Goal: Information Seeking & Learning: Learn about a topic

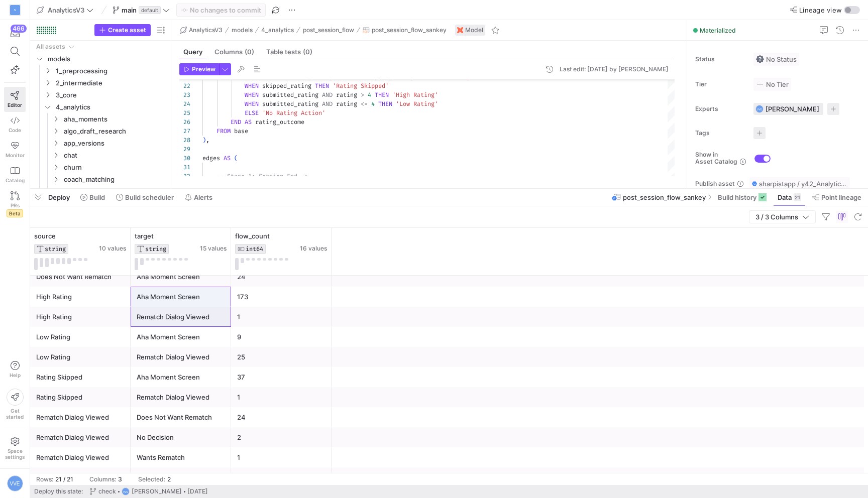
scroll to position [171, 0]
click at [221, 333] on div "Aha Moment Screen" at bounding box center [181, 337] width 88 height 20
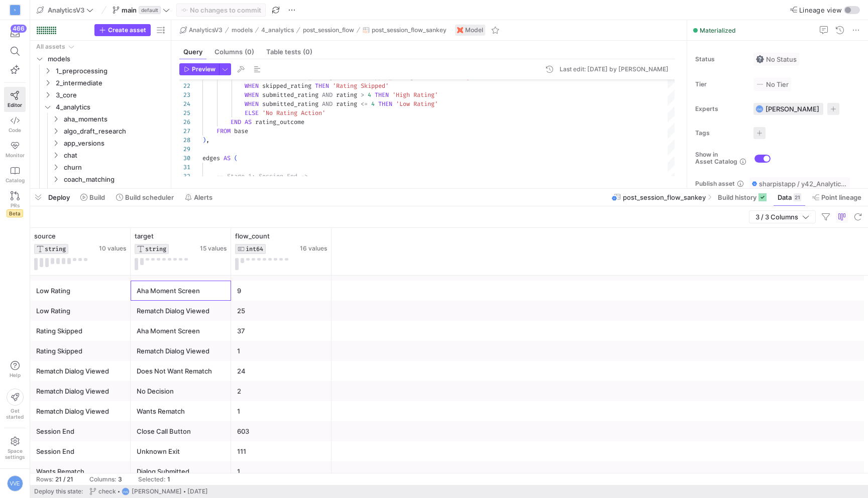
scroll to position [225, 0]
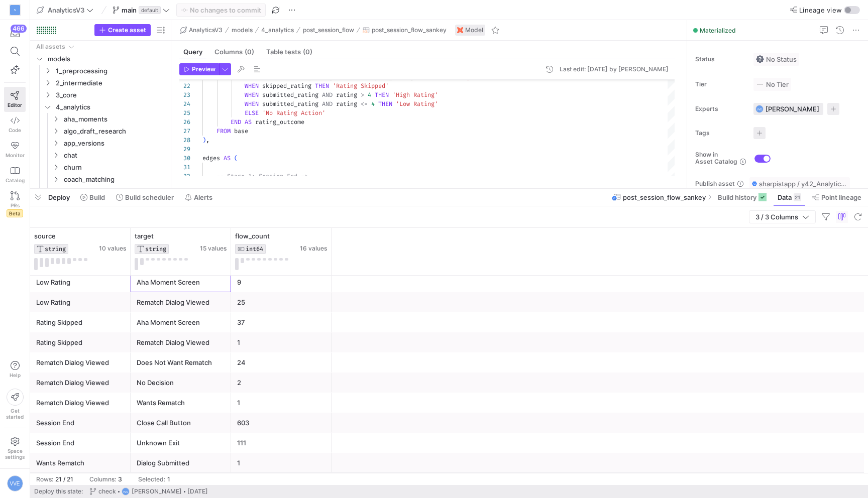
click at [88, 430] on div "Session End" at bounding box center [80, 424] width 88 height 20
click at [96, 440] on div "Session End" at bounding box center [80, 444] width 88 height 20
click at [174, 465] on div "Dialog Submitted" at bounding box center [181, 464] width 88 height 20
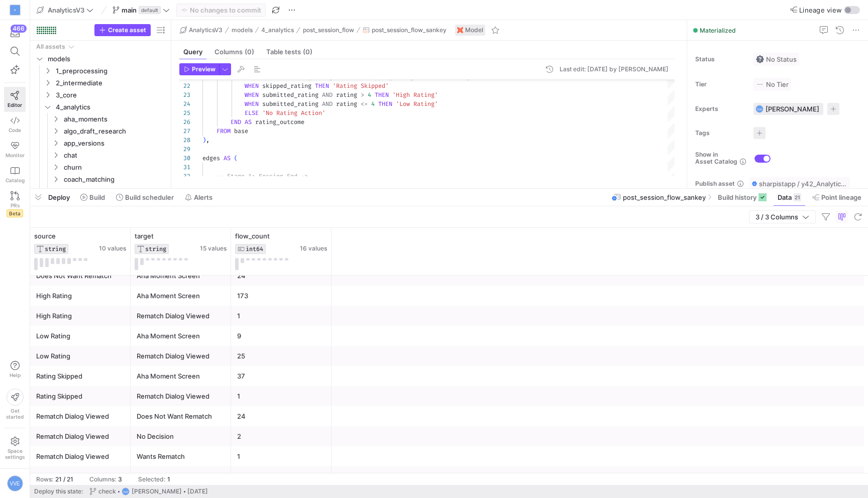
scroll to position [0, 0]
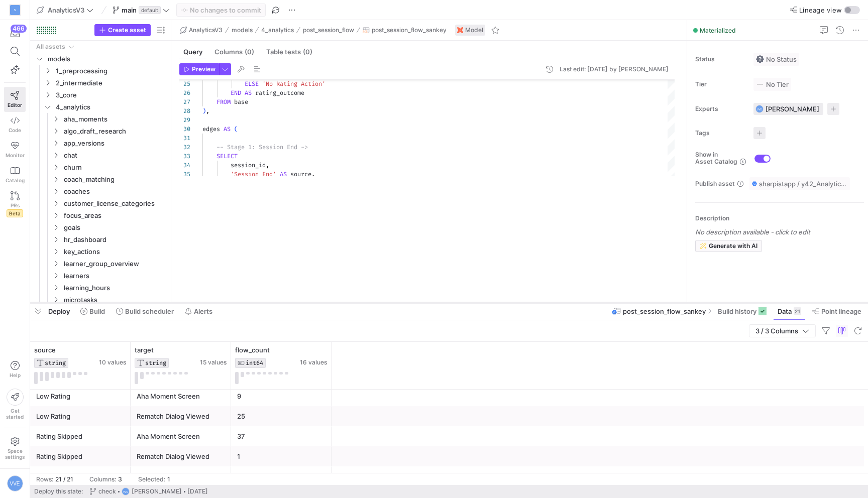
drag, startPoint x: 295, startPoint y: 188, endPoint x: 278, endPoint y: 302, distance: 115.3
click at [278, 302] on div at bounding box center [449, 303] width 838 height 4
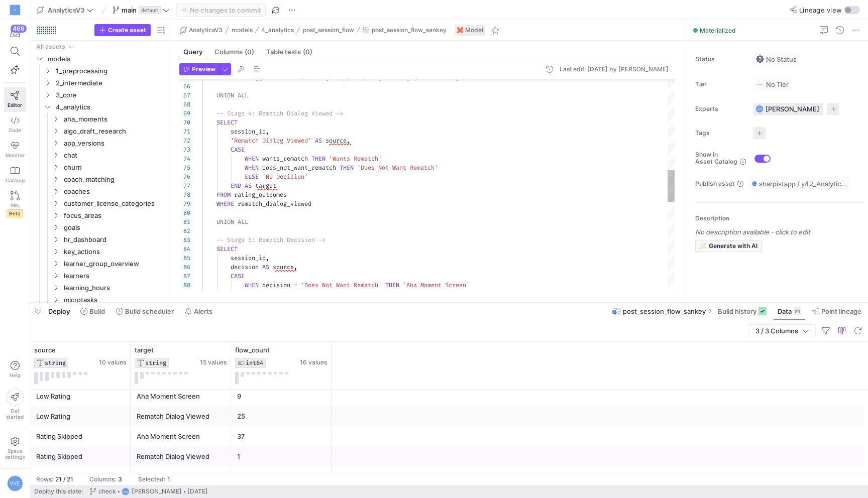
click at [397, 168] on div "WHERE rating_outcome IN ( 'Rating Skipped' , 'High Rating' , 'Low Rating' ) UNI…" at bounding box center [439, 177] width 472 height 1383
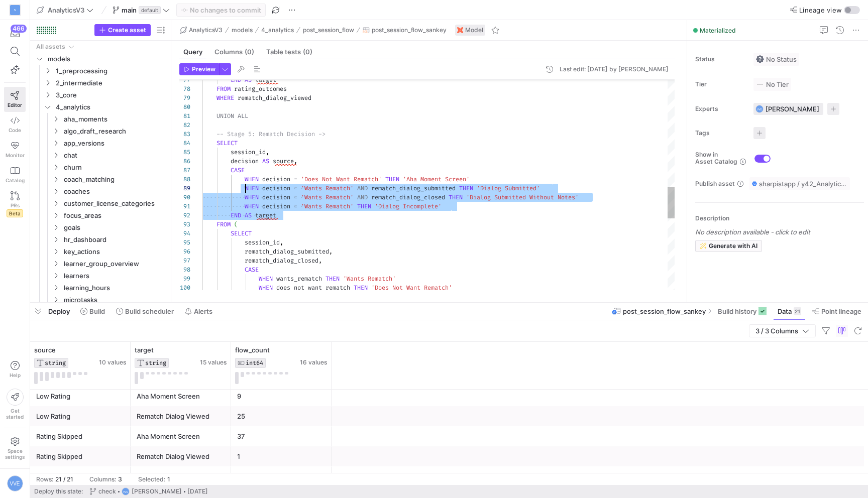
drag, startPoint x: 497, startPoint y: 212, endPoint x: 240, endPoint y: 184, distance: 258.2
click at [240, 184] on div "END AS target FROM rating_outcomes WHERE rematch_dialog_viewed UNION ALL -- Sta…" at bounding box center [439, 71] width 472 height 1383
drag, startPoint x: 243, startPoint y: 185, endPoint x: 507, endPoint y: 205, distance: 264.0
click at [508, 205] on div "END AS target FROM rating_outcomes WHERE rematch_dialog_viewed UNION ALL -- Sta…" at bounding box center [439, 71] width 472 height 1383
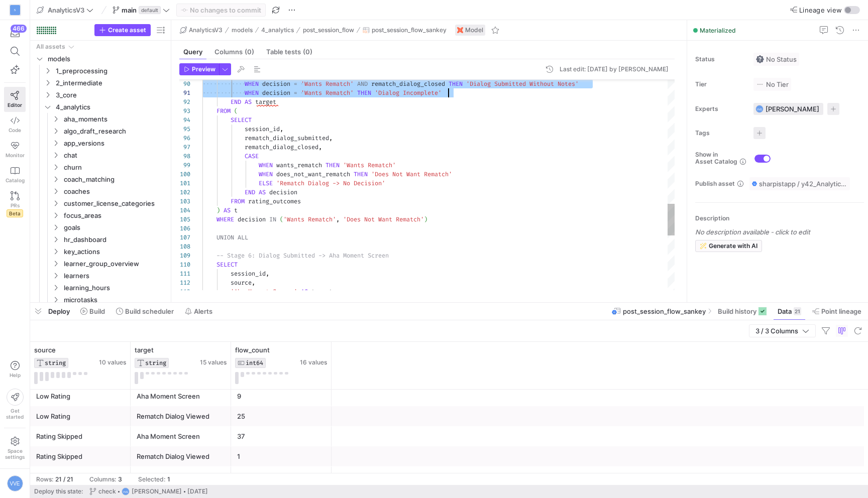
scroll to position [27, 36]
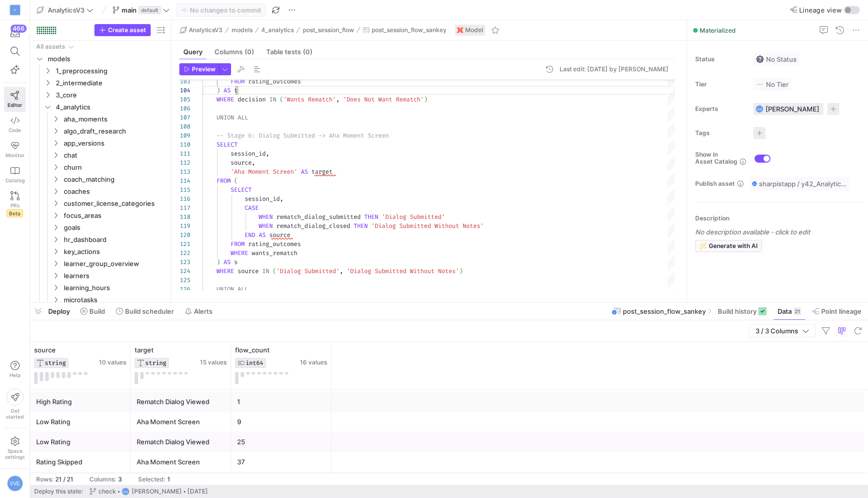
scroll to position [0, 0]
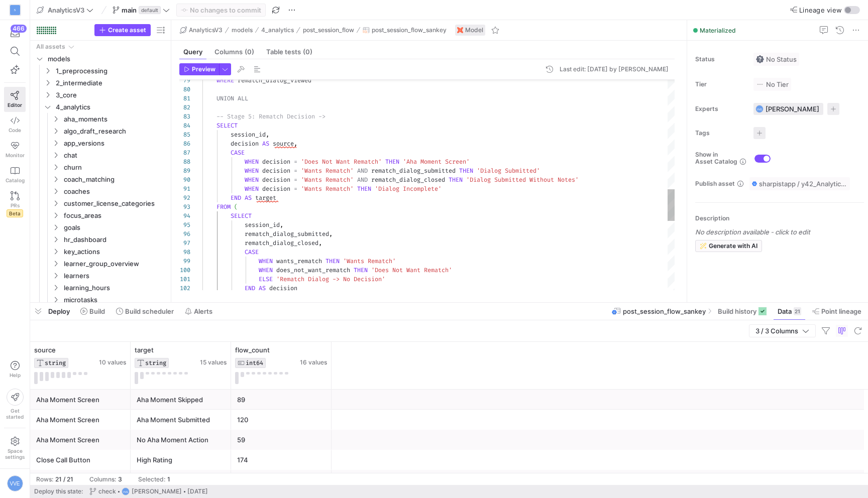
type textarea "WHEN decision = 'Wants Rematch' THEN 'Dialog Incomplete' END AS target FROM ( S…"
click at [424, 215] on div "END AS decision WHEN does_not_want_rematch THEN 'Does Not Want Rematch' ELSE 'R…" at bounding box center [439, 53] width 472 height 1383
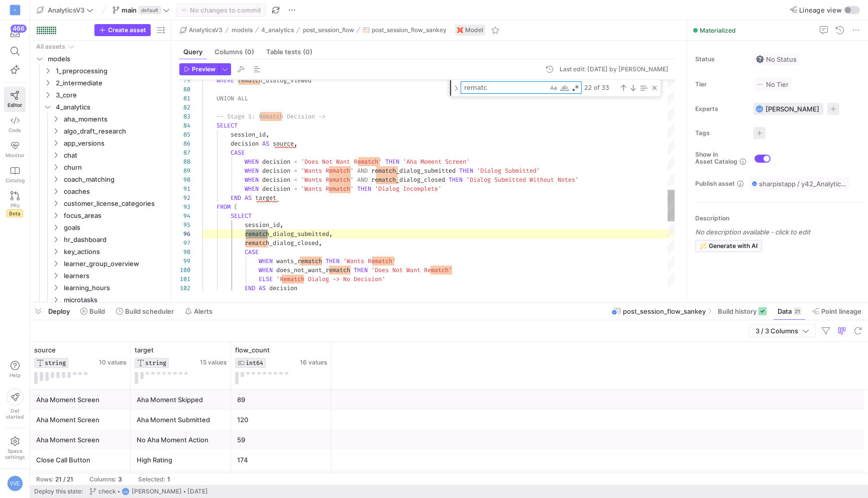
scroll to position [27, 69]
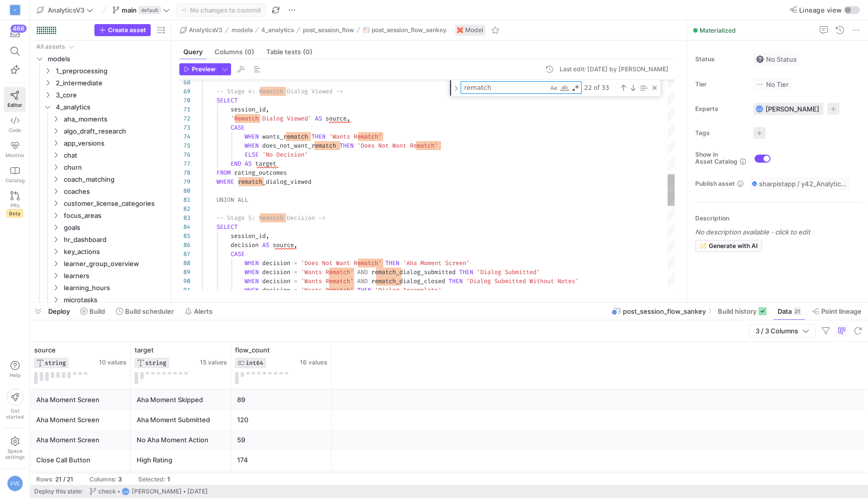
type textarea "rematch"
click at [270, 184] on div "WHEN decision = 'Wants Rematch' THEN 'Dialog Incomplete' WHEN decision = 'Wants…" at bounding box center [439, 150] width 472 height 1391
click at [284, 116] on div "WHEN decision = 'Wants Rematch' THEN 'Dialog Incomplete' WHEN decision = 'Wants…" at bounding box center [439, 150] width 472 height 1391
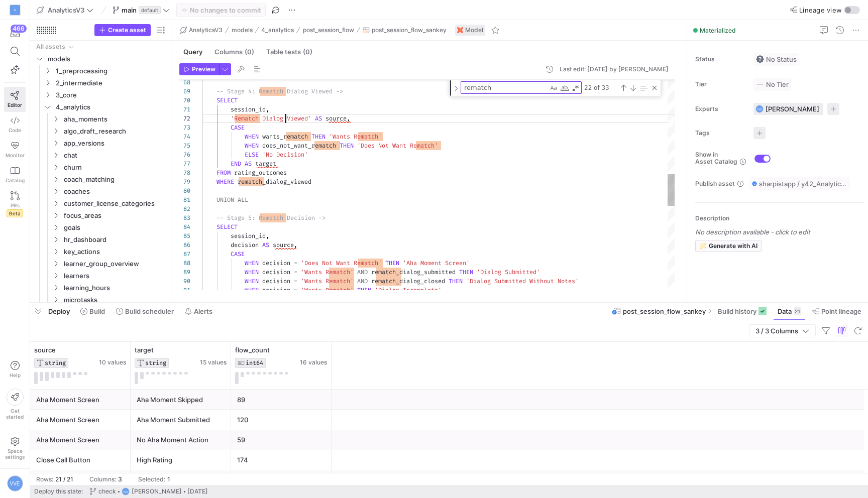
scroll to position [9, 83]
click at [284, 116] on div "WHEN decision = 'Wants Rematch' THEN 'Dialog Incomplete' WHEN decision = 'Wants…" at bounding box center [439, 150] width 472 height 1391
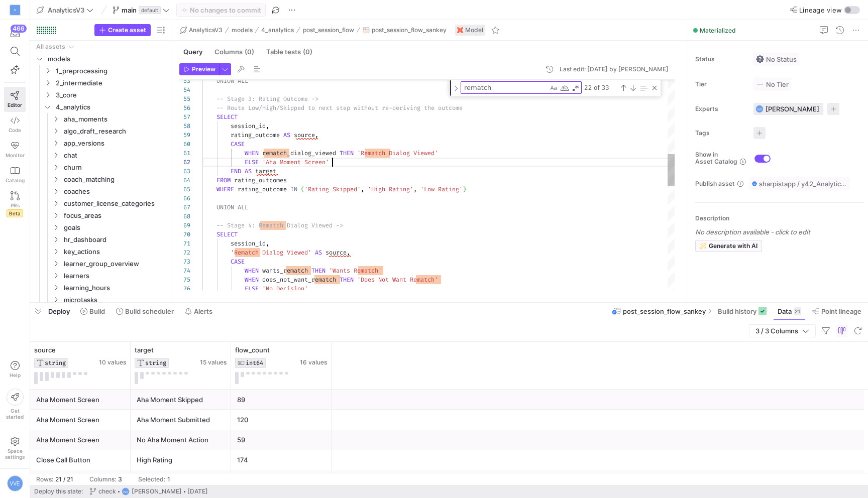
scroll to position [9, 130]
drag, startPoint x: 346, startPoint y: 162, endPoint x: 216, endPoint y: 149, distance: 130.8
click at [215, 149] on div "ELSE 'No Decision' WHEN does_not_want_rematch THEN 'Does Not Want Rematch' WHEN…" at bounding box center [439, 284] width 472 height 1391
click at [234, 145] on div "ELSE 'No Decision' WHEN does_not_want_rematch THEN 'Does Not Want Rematch' WHEN…" at bounding box center [439, 284] width 472 height 1391
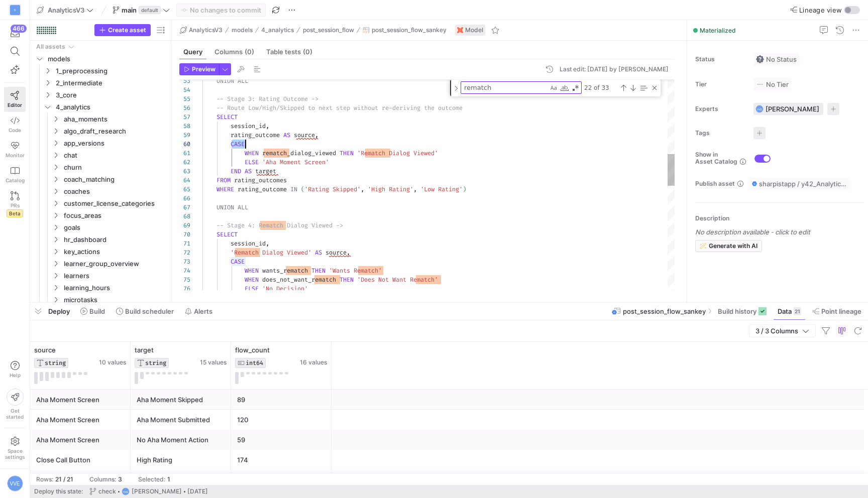
type textarea "WHERE call_closed UNION ALL -- Stage 3: Rating Outcome -> -- Route Low/High/Ski…"
drag, startPoint x: 232, startPoint y: 144, endPoint x: 471, endPoint y: 157, distance: 239.5
click at [471, 157] on div "ELSE 'No Decision' WHEN does_not_want_rematch THEN 'Does Not Want Rematch' WHEN…" at bounding box center [439, 284] width 472 height 1391
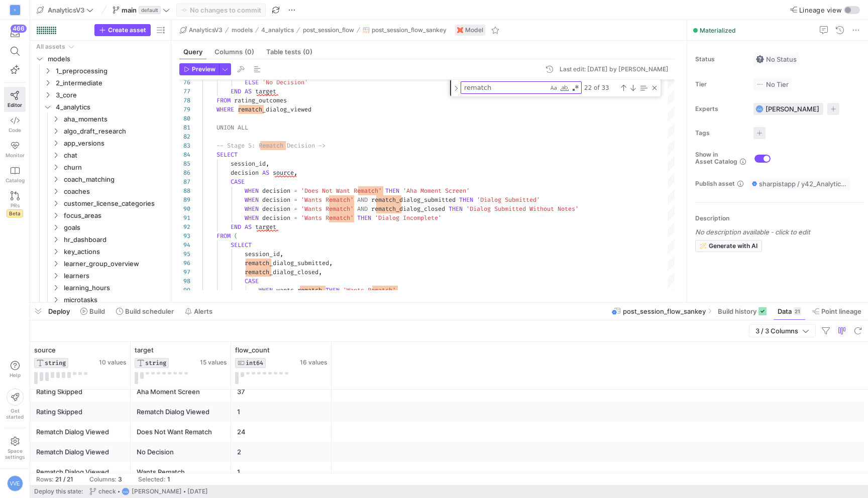
scroll to position [283, 0]
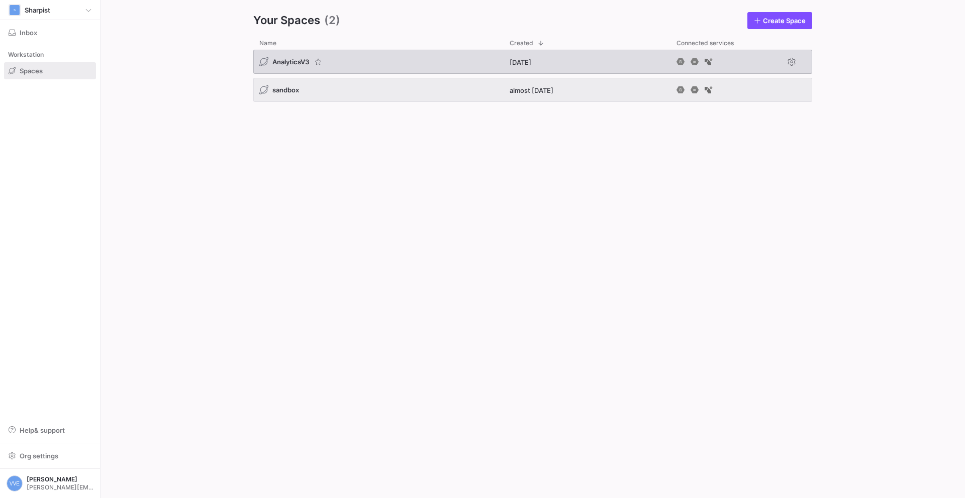
click at [303, 62] on span "AnalyticsV3" at bounding box center [290, 62] width 37 height 8
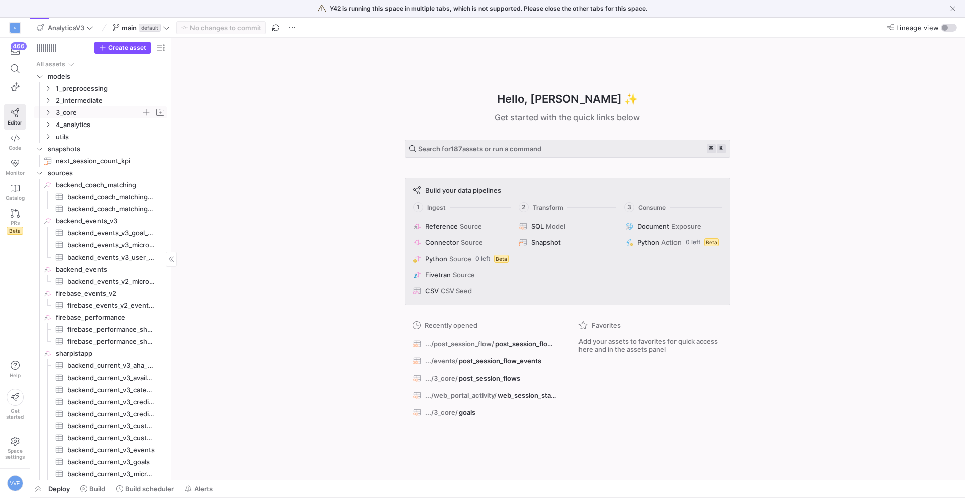
click at [47, 115] on icon "Press SPACE to select this row." at bounding box center [47, 113] width 7 height 6
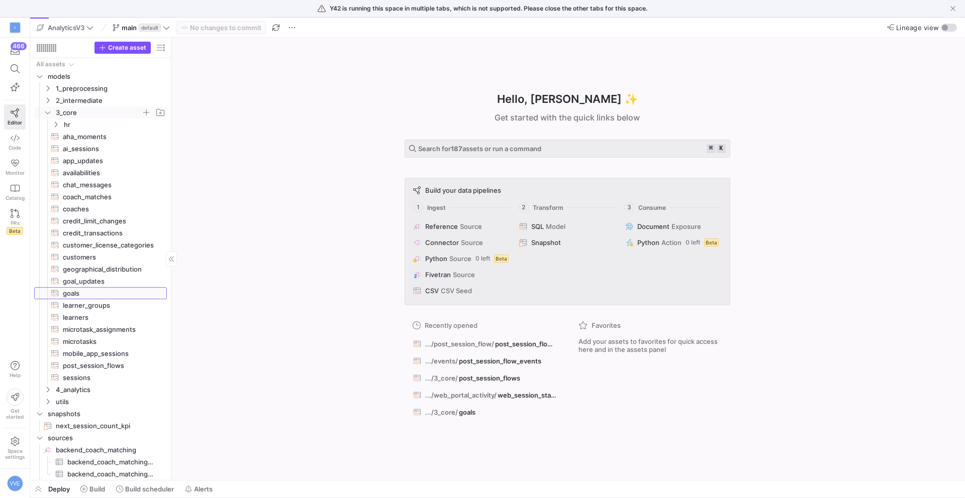
click at [100, 297] on span "goals​​​​​​​​​​" at bounding box center [109, 294] width 92 height 12
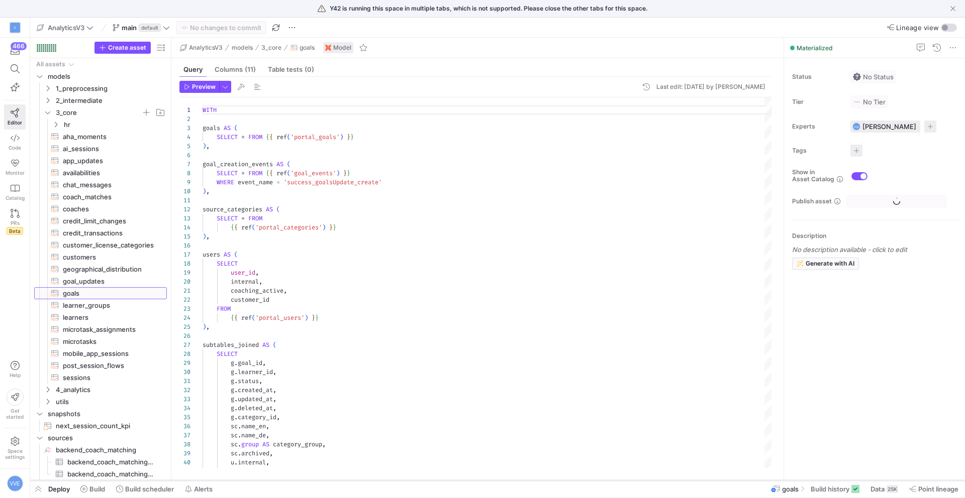
scroll to position [90, 0]
click at [886, 490] on div "25K" at bounding box center [892, 489] width 12 height 8
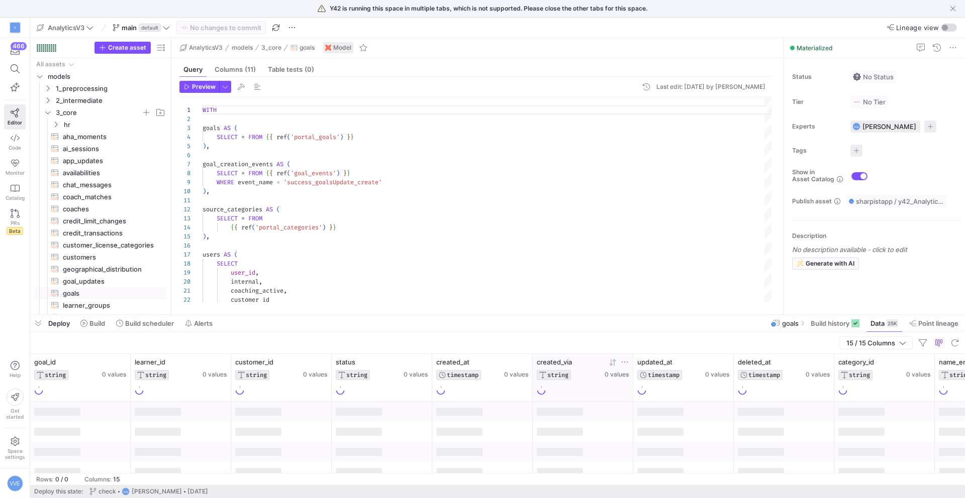
click at [624, 362] on icon at bounding box center [625, 362] width 8 height 8
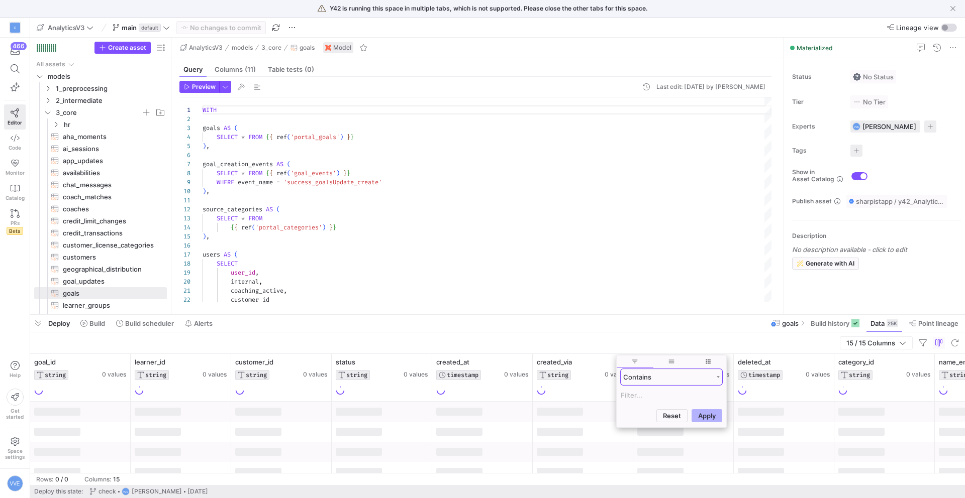
click at [631, 380] on div "Contains" at bounding box center [667, 377] width 89 height 8
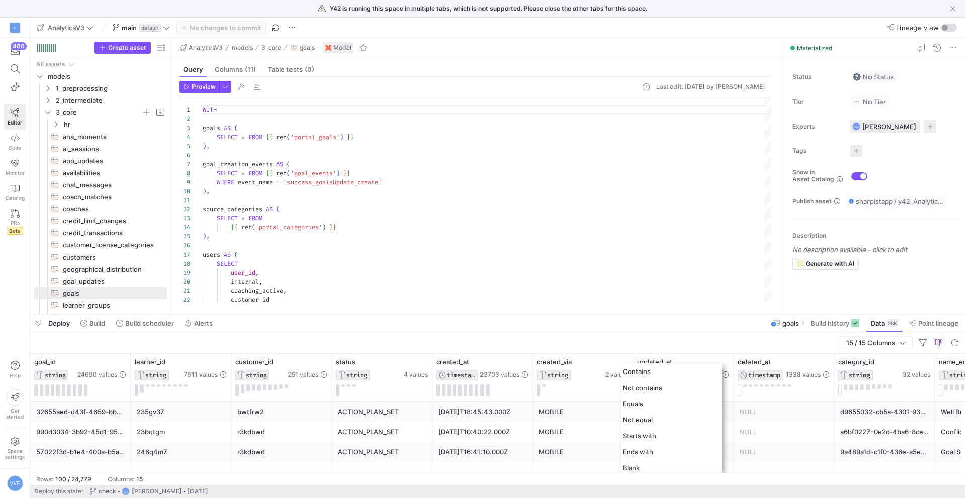
click at [575, 351] on div "15 / 15 Columns" at bounding box center [497, 344] width 935 height 22
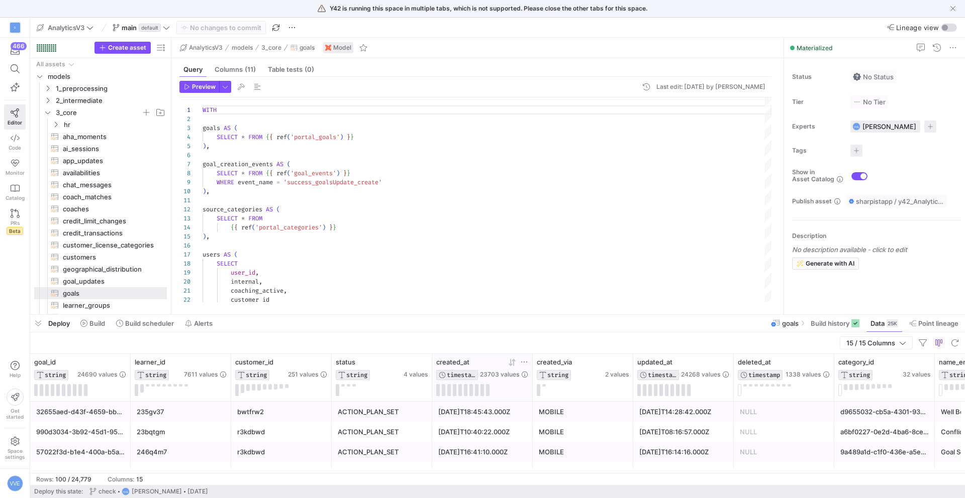
click at [525, 362] on icon at bounding box center [524, 362] width 8 height 8
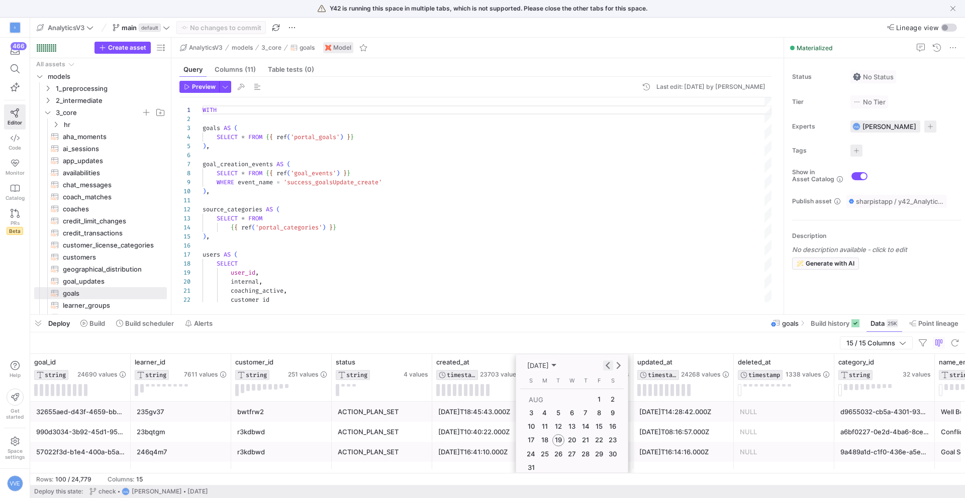
click at [611, 369] on span "Previous month" at bounding box center [608, 366] width 10 height 10
click at [561, 430] on span "8" at bounding box center [558, 427] width 12 height 12
click at [573, 383] on div "Equals" at bounding box center [569, 382] width 85 height 8
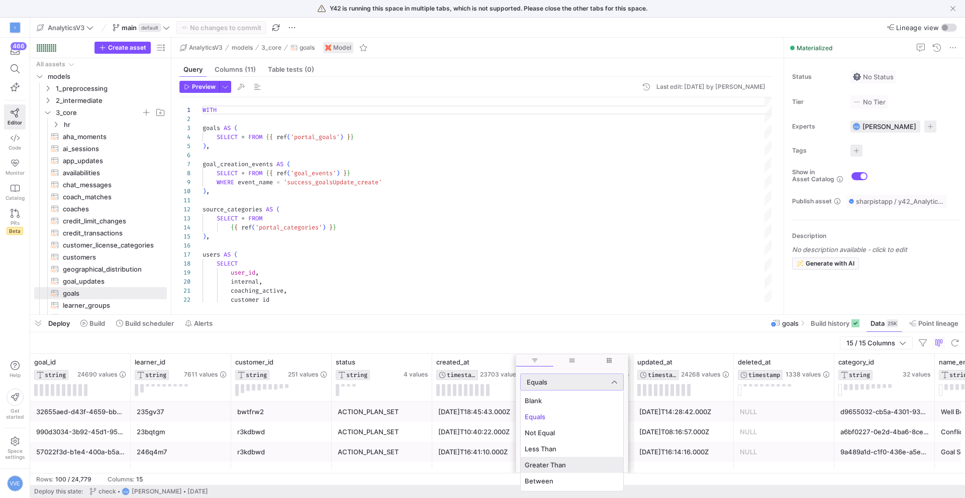
click at [556, 463] on span "Greater Than" at bounding box center [572, 465] width 94 height 8
click at [612, 456] on span "Apply" at bounding box center [608, 459] width 18 height 8
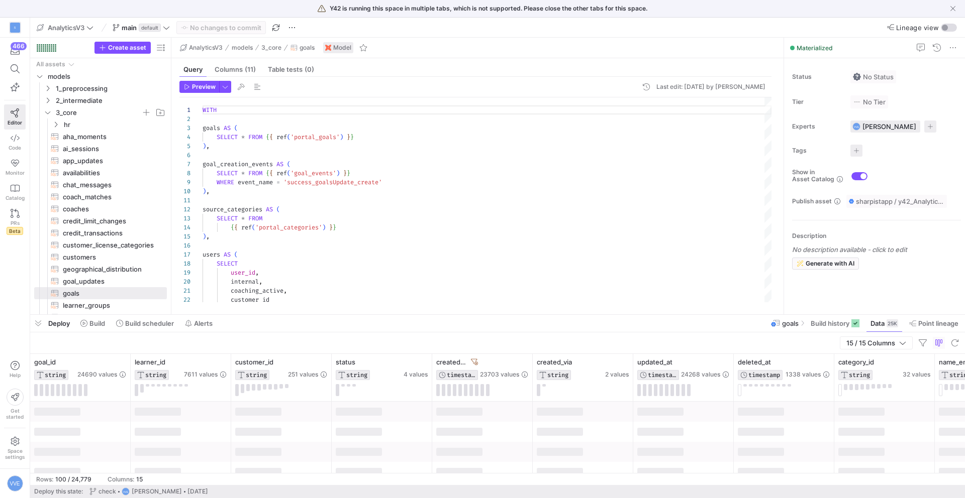
click at [508, 335] on div "15 / 15 Columns" at bounding box center [497, 344] width 935 height 22
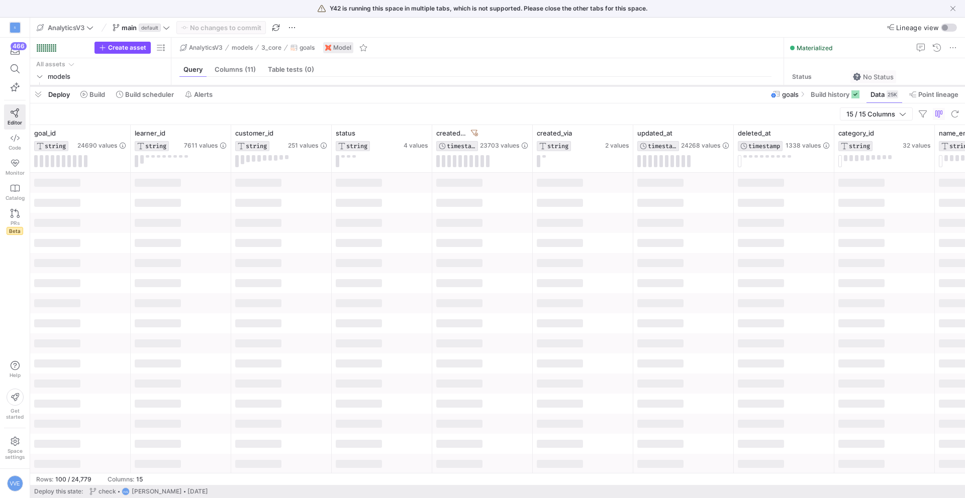
drag, startPoint x: 517, startPoint y: 314, endPoint x: 535, endPoint y: 84, distance: 229.8
click at [535, 84] on div at bounding box center [497, 86] width 935 height 4
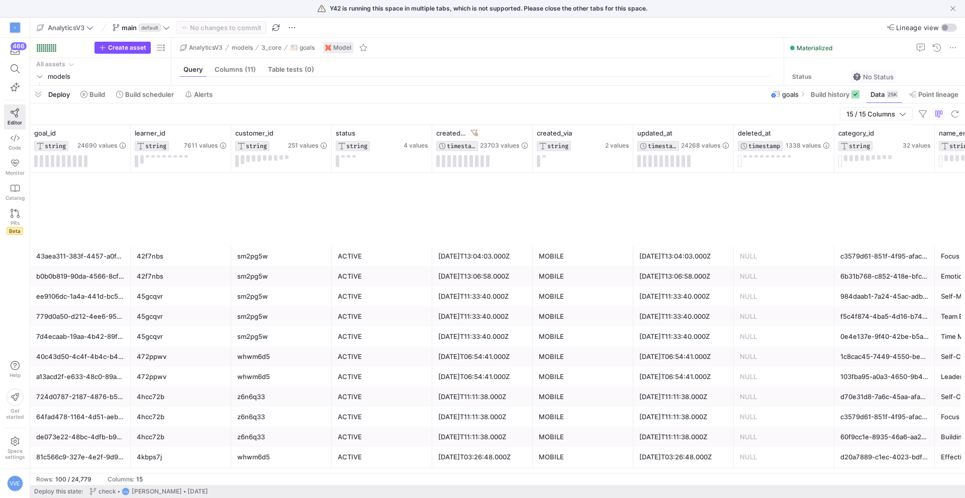
scroll to position [1734, 0]
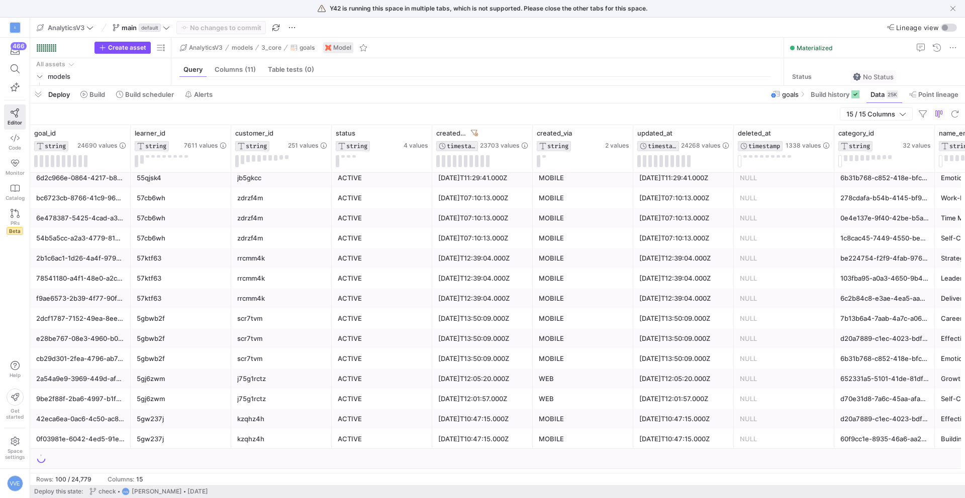
click at [517, 353] on div "2025-07-29T13:50:09.000Z" at bounding box center [482, 359] width 88 height 20
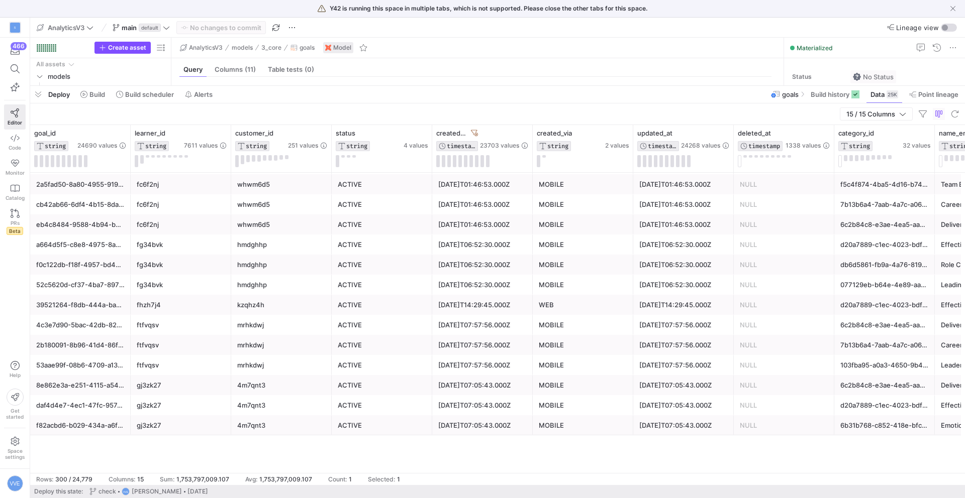
scroll to position [0, 0]
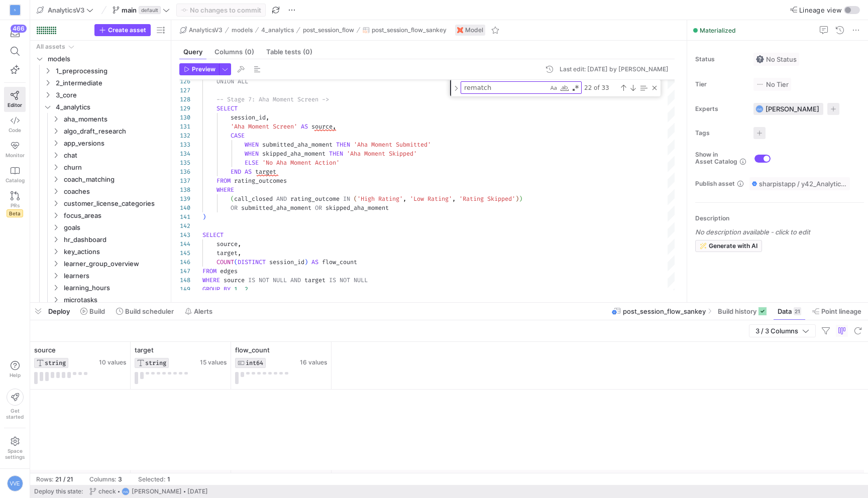
scroll to position [290, 0]
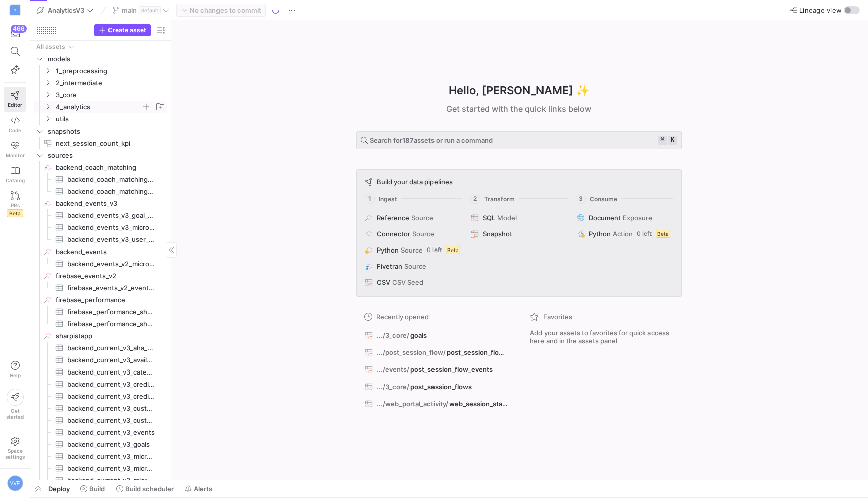
click at [55, 110] on span "4_analytics" at bounding box center [105, 107] width 124 height 11
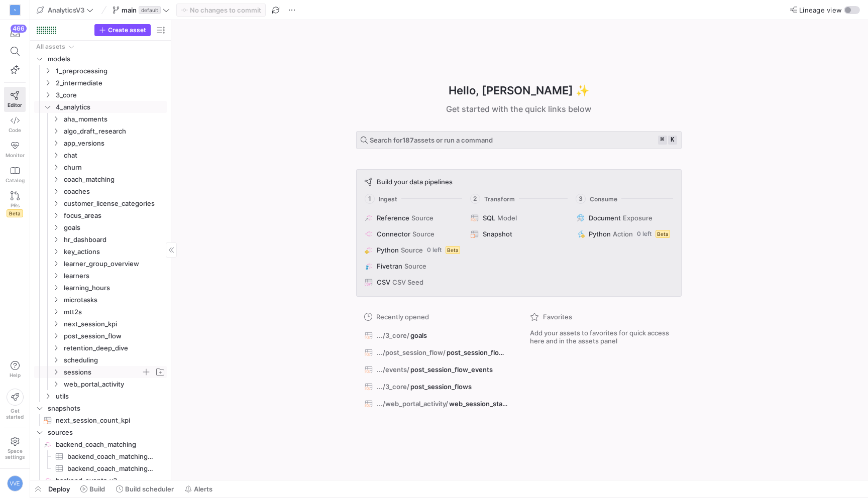
click at [79, 369] on span "sessions" at bounding box center [102, 373] width 77 height 12
click at [104, 392] on span "sessions_microtask_assignments​​​​​​​​​​" at bounding box center [113, 397] width 84 height 12
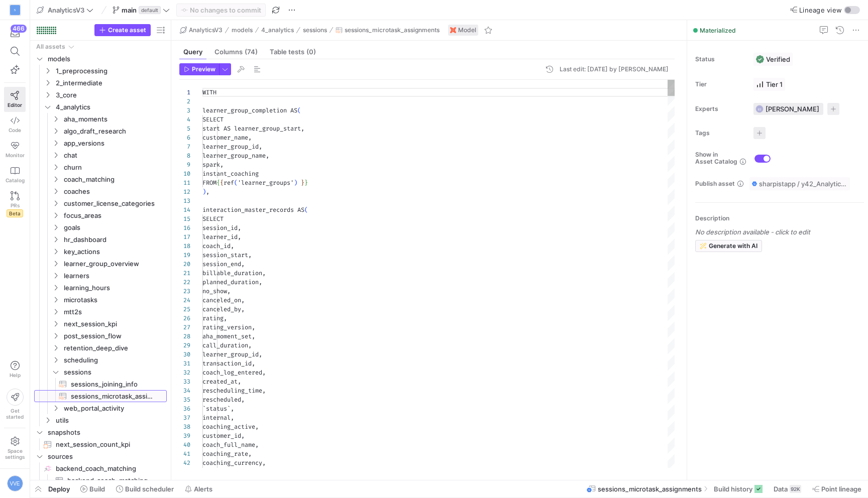
scroll to position [90, 0]
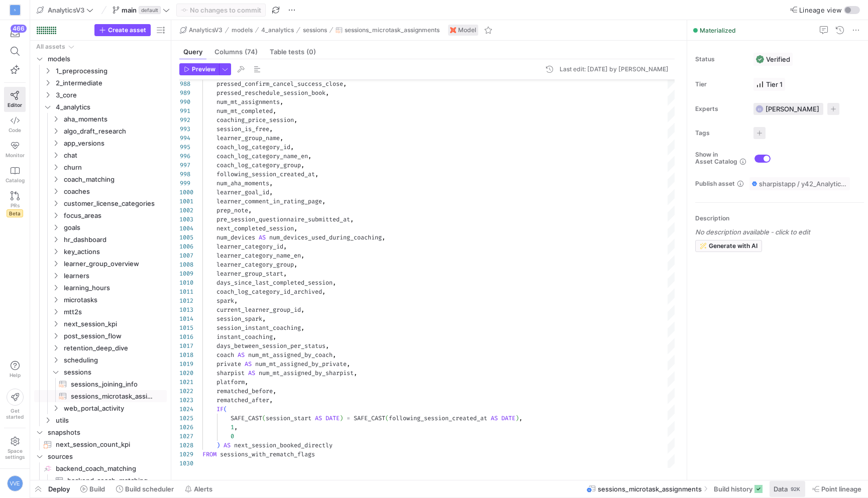
click at [793, 487] on div "92K" at bounding box center [796, 489] width 12 height 8
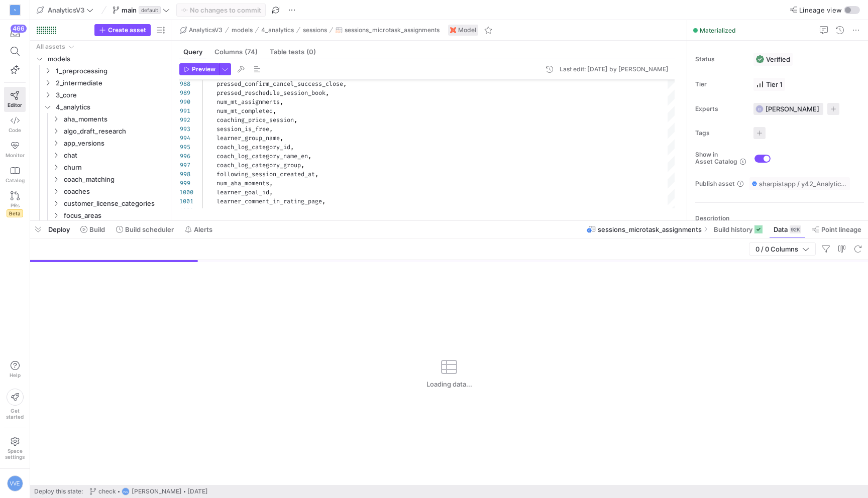
drag, startPoint x: 432, startPoint y: 313, endPoint x: 459, endPoint y: 139, distance: 176.1
click at [459, 219] on div at bounding box center [449, 221] width 838 height 4
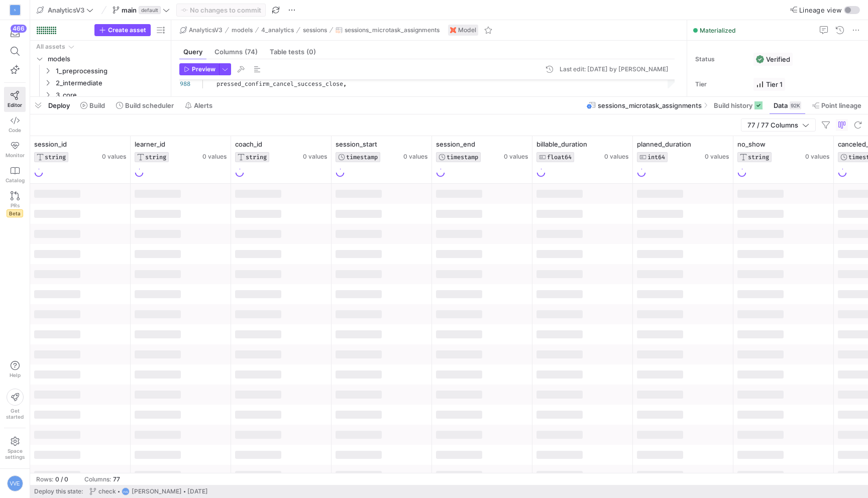
drag, startPoint x: 356, startPoint y: 143, endPoint x: 356, endPoint y: 99, distance: 43.7
click at [356, 99] on div at bounding box center [449, 97] width 838 height 4
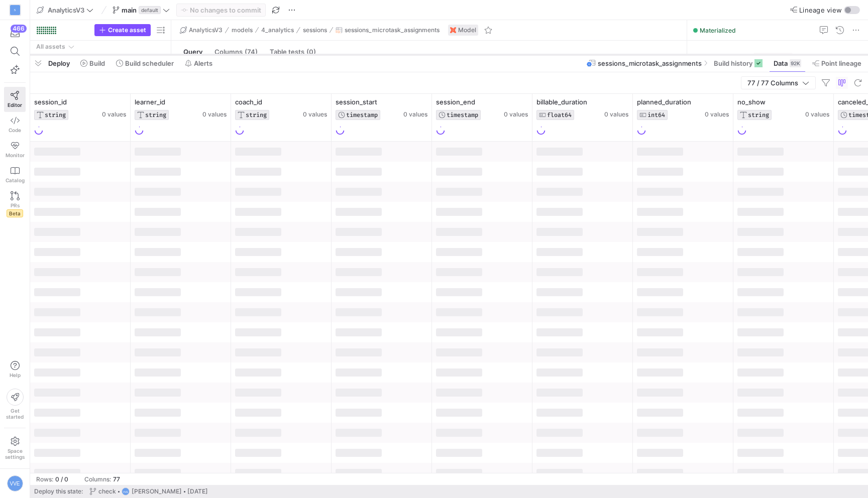
drag, startPoint x: 362, startPoint y: 96, endPoint x: 359, endPoint y: 53, distance: 42.9
click at [359, 53] on div at bounding box center [449, 55] width 838 height 4
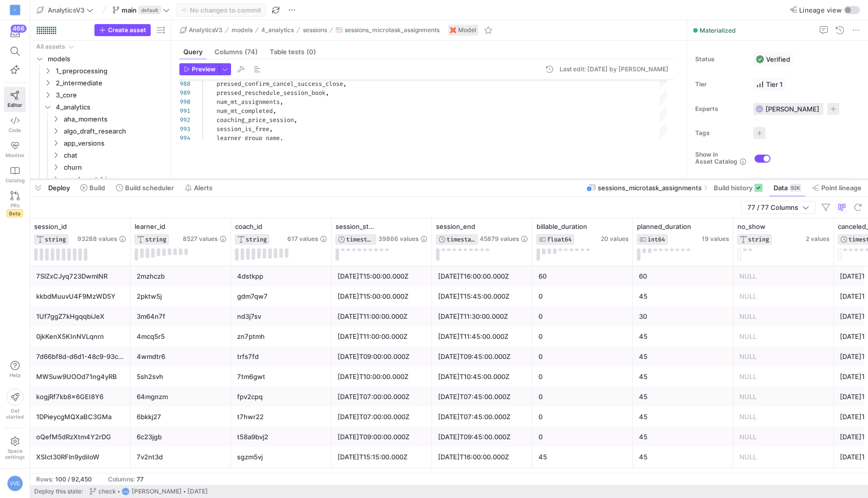
drag, startPoint x: 334, startPoint y: 55, endPoint x: 299, endPoint y: 177, distance: 126.9
click at [300, 178] on div at bounding box center [449, 179] width 838 height 4
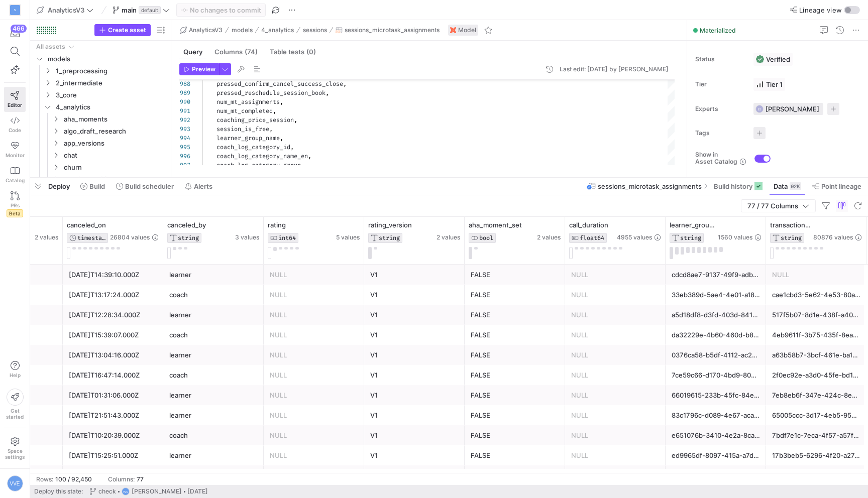
scroll to position [1, 0]
click at [782, 205] on span "77 / 77 Columns" at bounding box center [775, 206] width 55 height 8
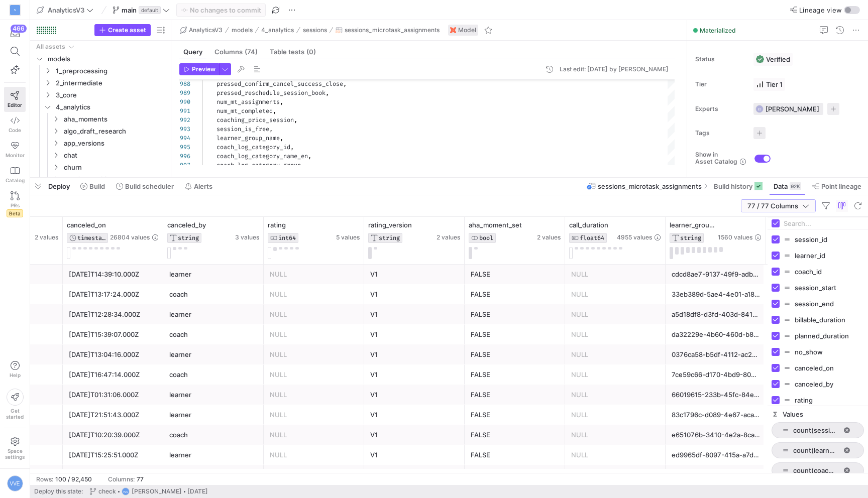
click at [782, 205] on span "77 / 77 Columns" at bounding box center [775, 206] width 55 height 8
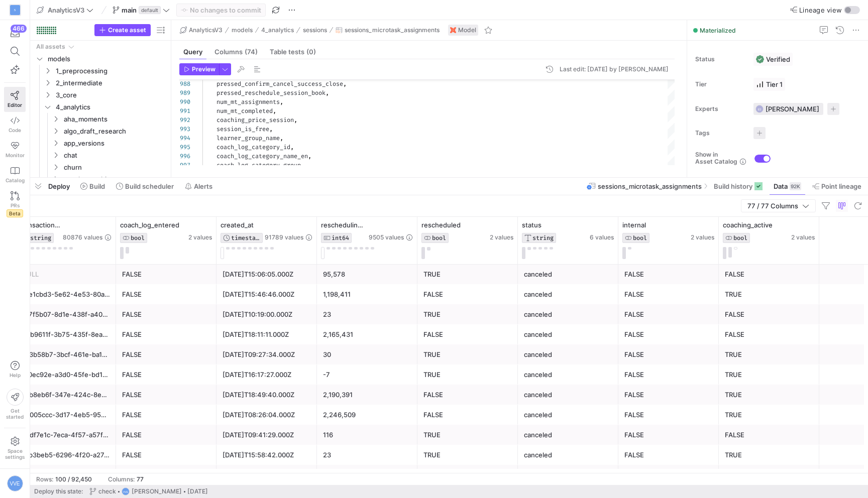
scroll to position [0, 1858]
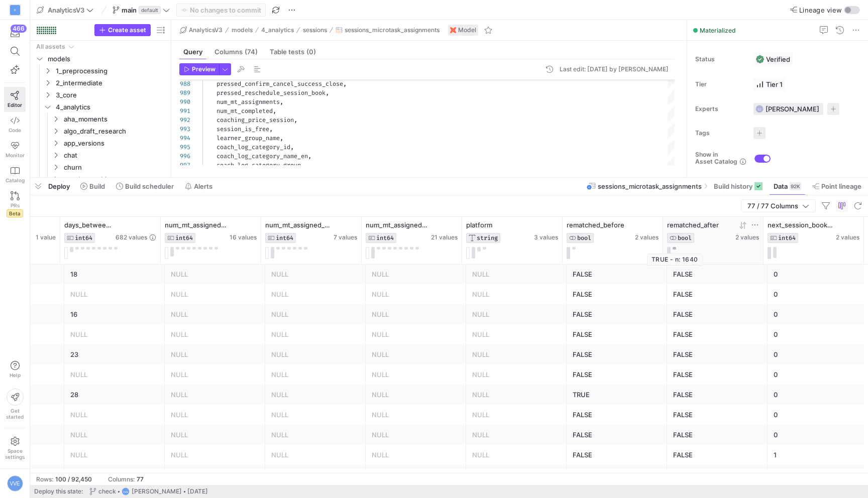
click at [676, 248] on button at bounding box center [675, 248] width 4 height 3
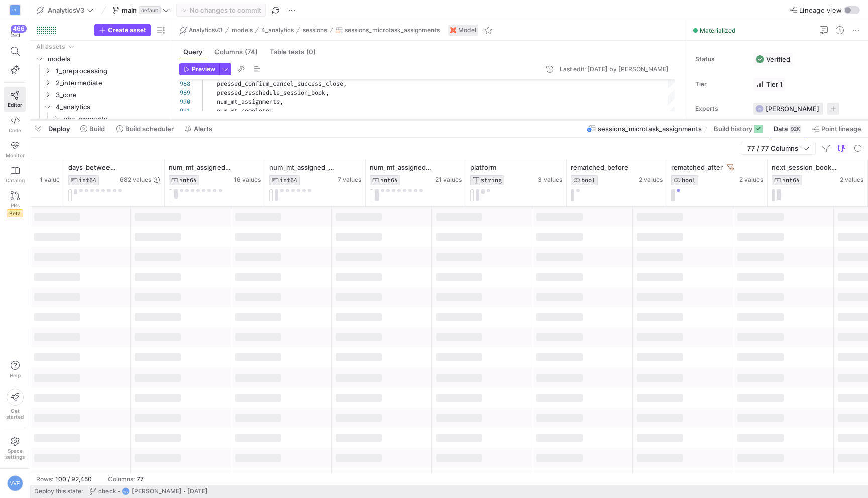
drag, startPoint x: 527, startPoint y: 177, endPoint x: 545, endPoint y: 119, distance: 61.0
click at [545, 119] on div at bounding box center [449, 120] width 838 height 4
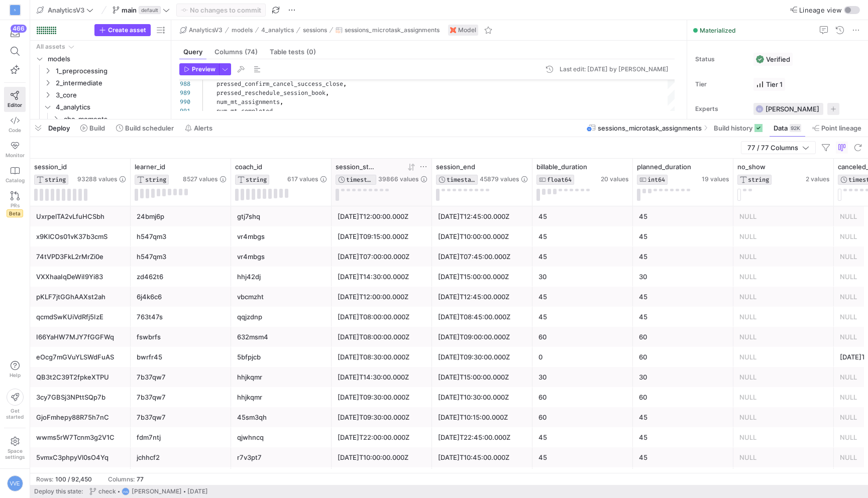
click at [407, 168] on div at bounding box center [402, 167] width 49 height 9
click at [409, 168] on icon at bounding box center [412, 167] width 8 height 8
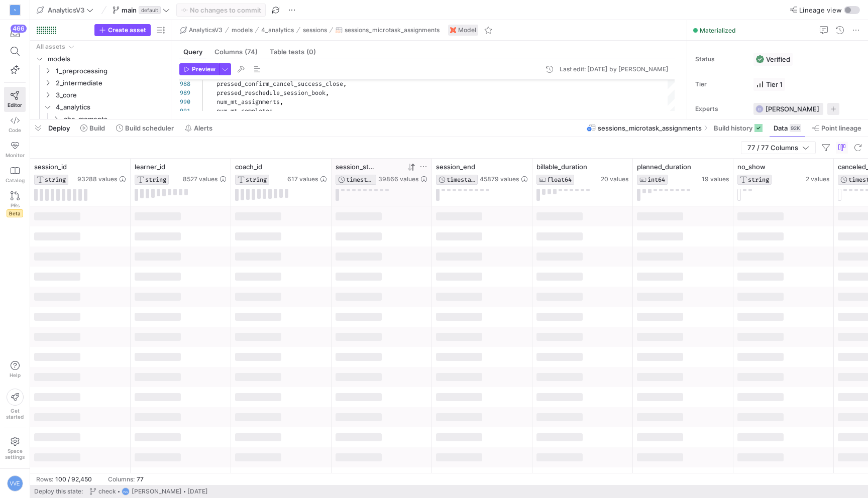
click at [409, 168] on icon at bounding box center [412, 167] width 8 height 8
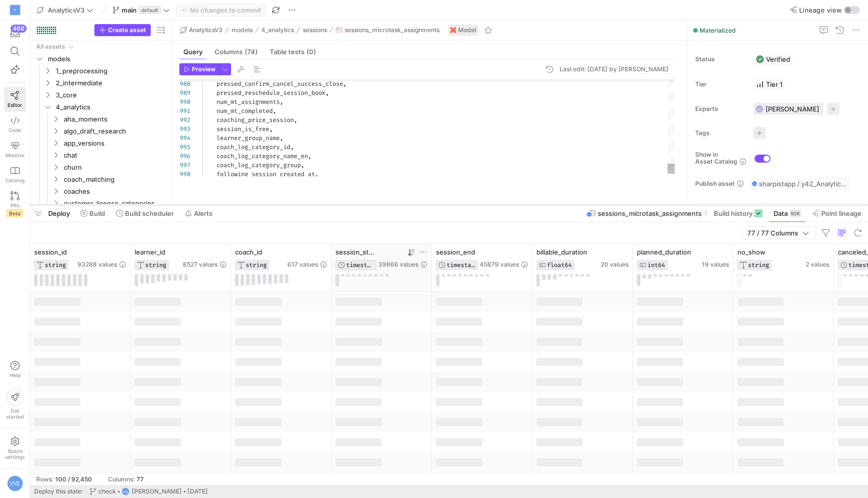
drag, startPoint x: 399, startPoint y: 121, endPoint x: 398, endPoint y: 204, distance: 82.9
click at [398, 205] on div at bounding box center [449, 205] width 838 height 4
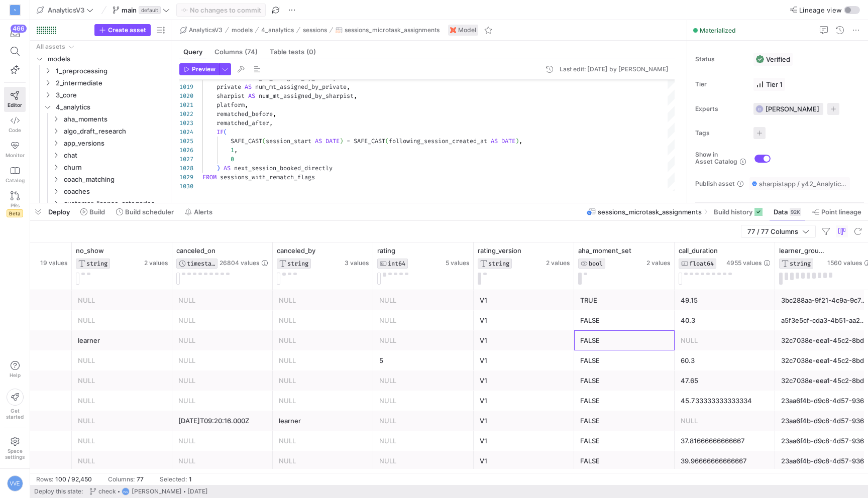
click at [581, 331] on div "FALSE" at bounding box center [624, 341] width 88 height 20
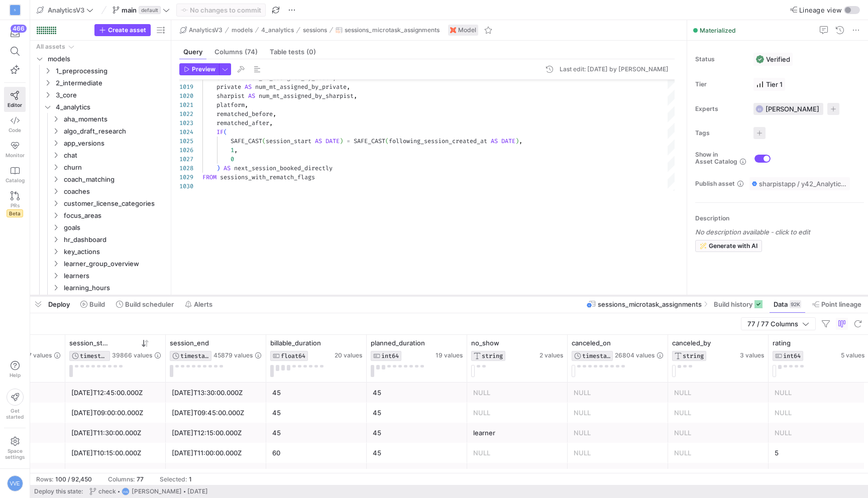
drag, startPoint x: 380, startPoint y: 203, endPoint x: 370, endPoint y: 292, distance: 90.5
click at [371, 294] on div at bounding box center [449, 296] width 838 height 4
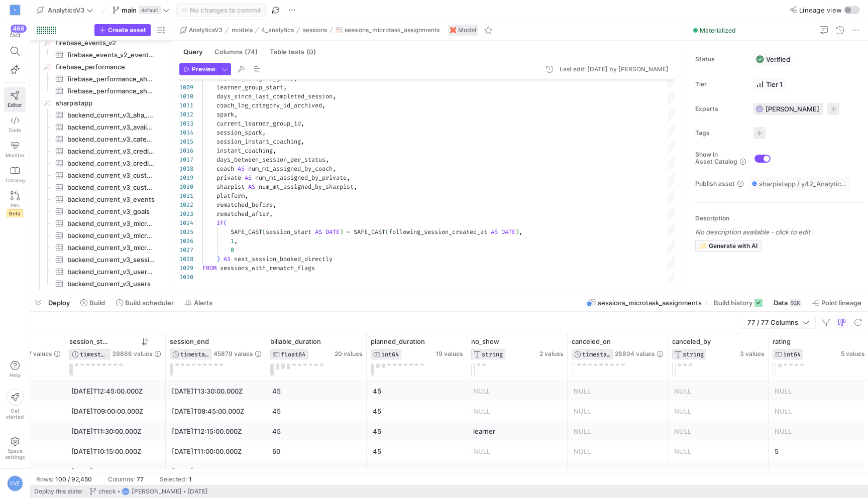
click at [18, 97] on icon at bounding box center [15, 95] width 9 height 9
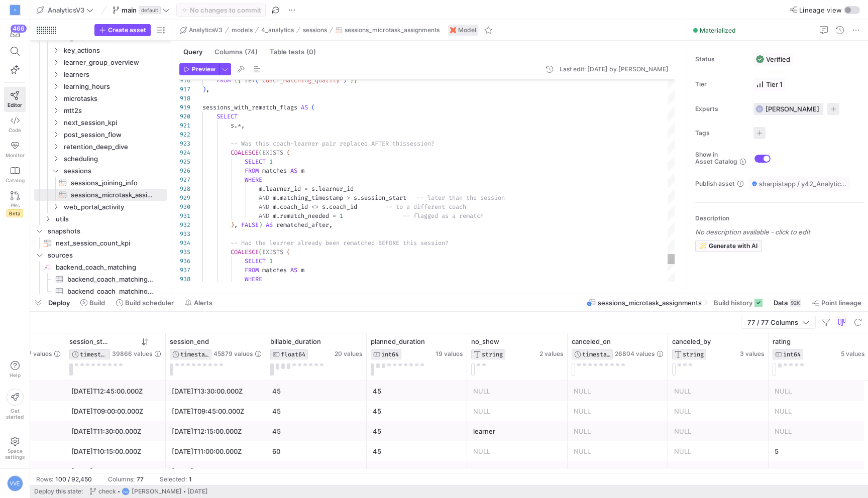
type textarea "s.*, -- Was this coach-learner pair replaced AFTER this session? COALESCE(EXIST…"
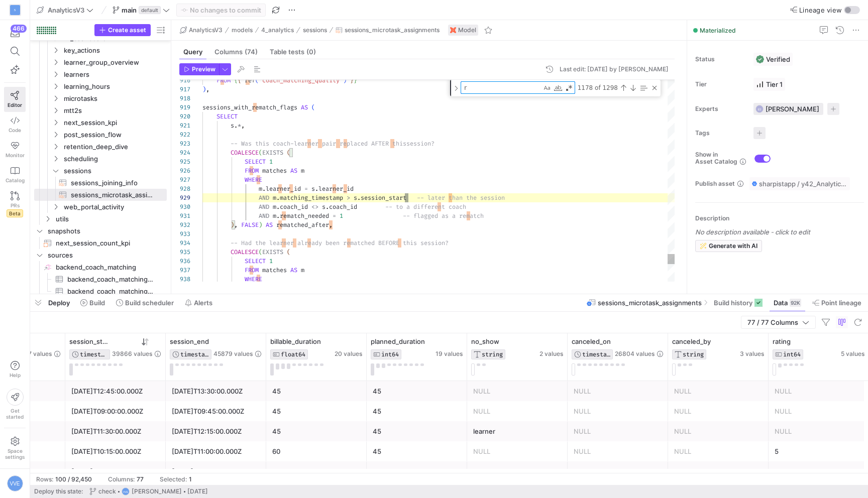
type textarea "re"
type textarea "AND m.rematch_needed = 1 -- flagged as a rematch ), FALSE) AS rematched_after, …"
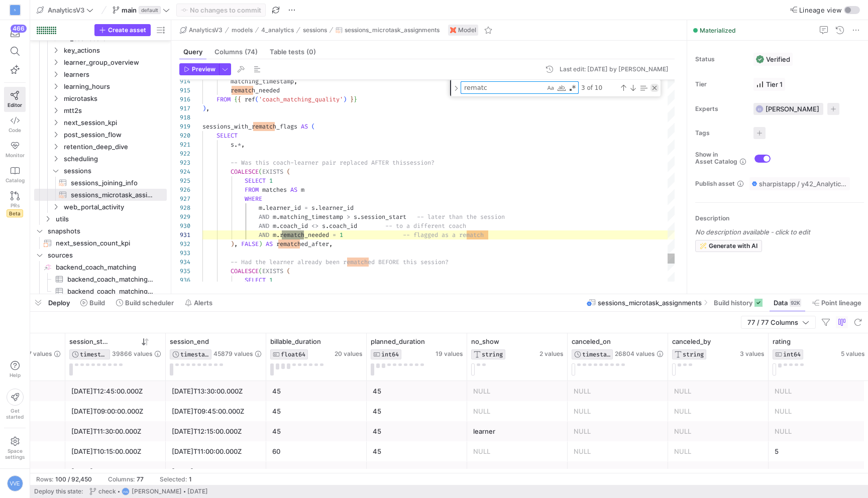
type textarea "rematc"
click at [653, 88] on div "Close (Escape)" at bounding box center [655, 88] width 8 height 8
